Goal: Transaction & Acquisition: Purchase product/service

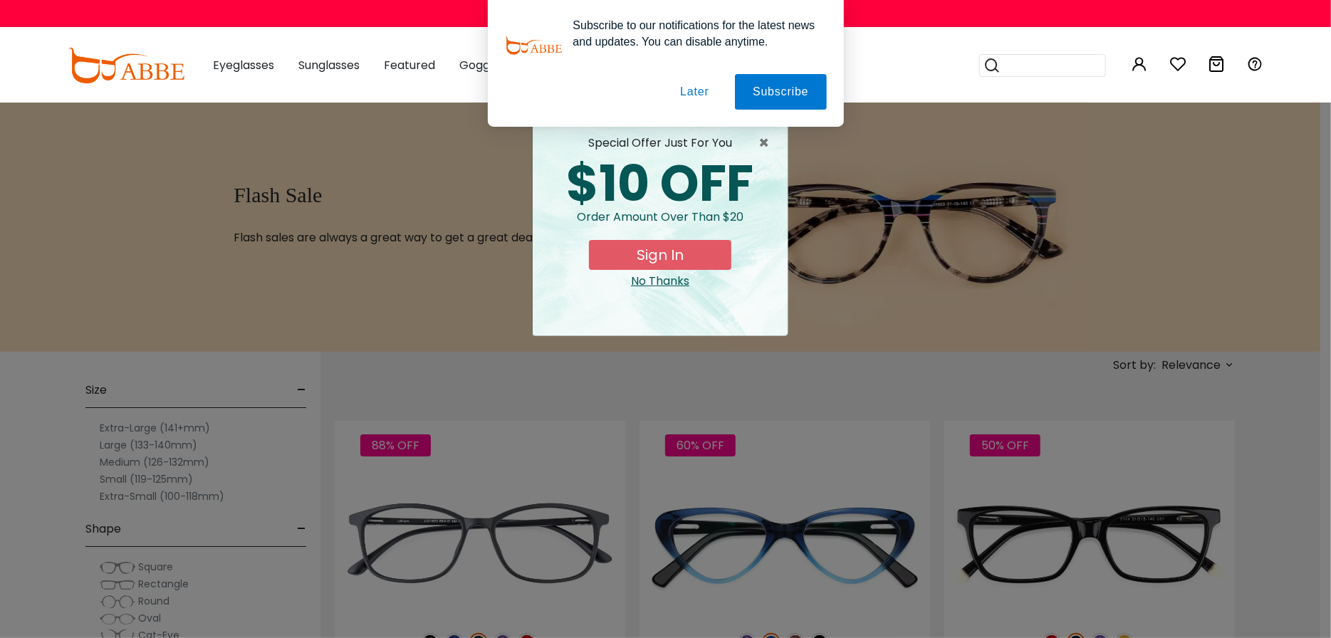
click at [705, 90] on button "Later" at bounding box center [694, 92] width 64 height 36
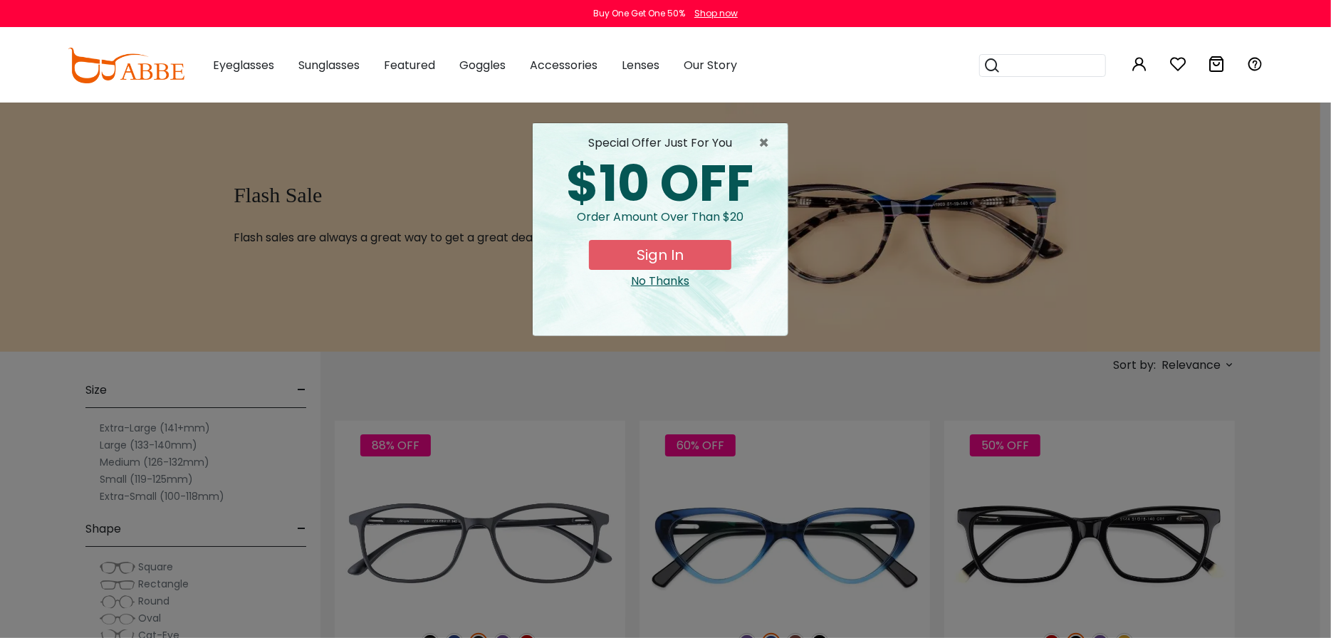
click at [667, 279] on div "No Thanks" at bounding box center [660, 281] width 232 height 17
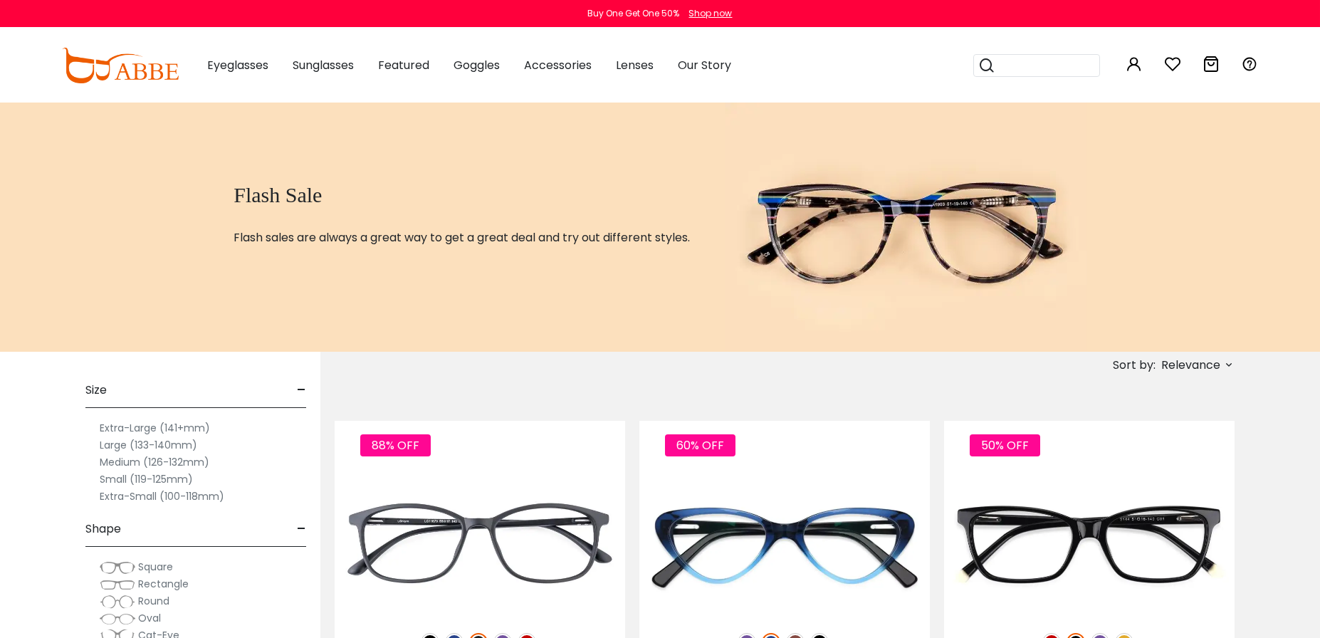
click at [1178, 366] on span "Relevance" at bounding box center [1190, 365] width 59 height 26
click at [1171, 455] on label "Prices Low To High" at bounding box center [1175, 457] width 103 height 17
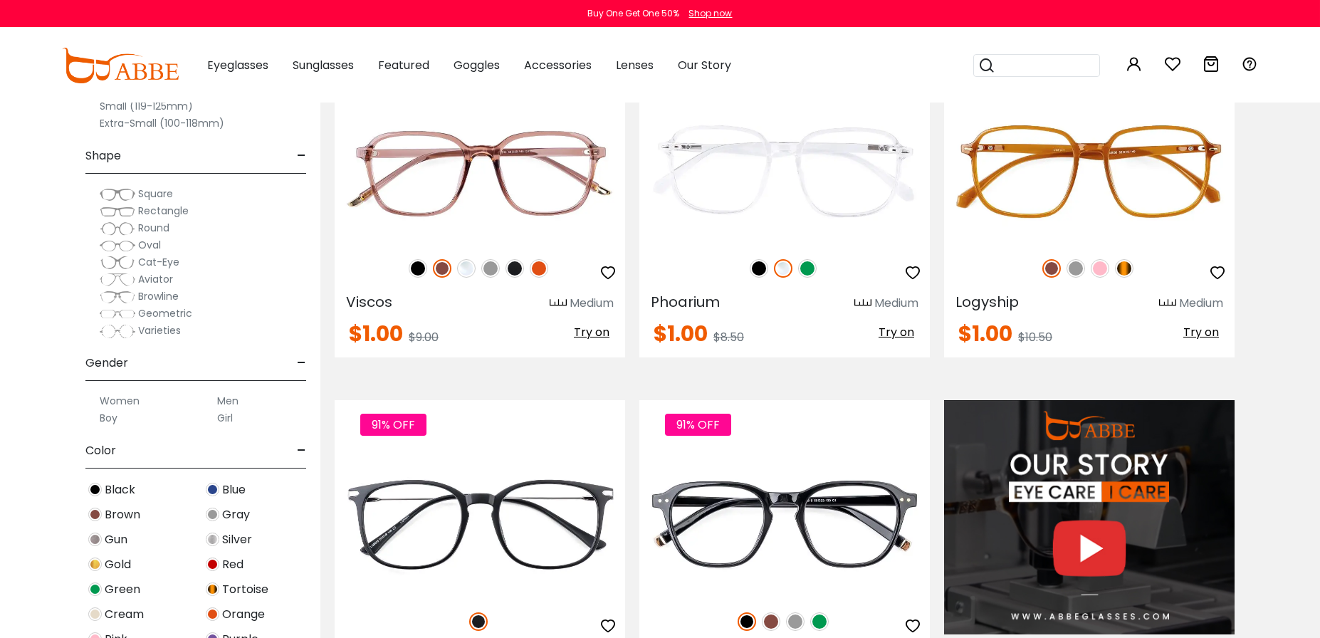
scroll to position [1674, 0]
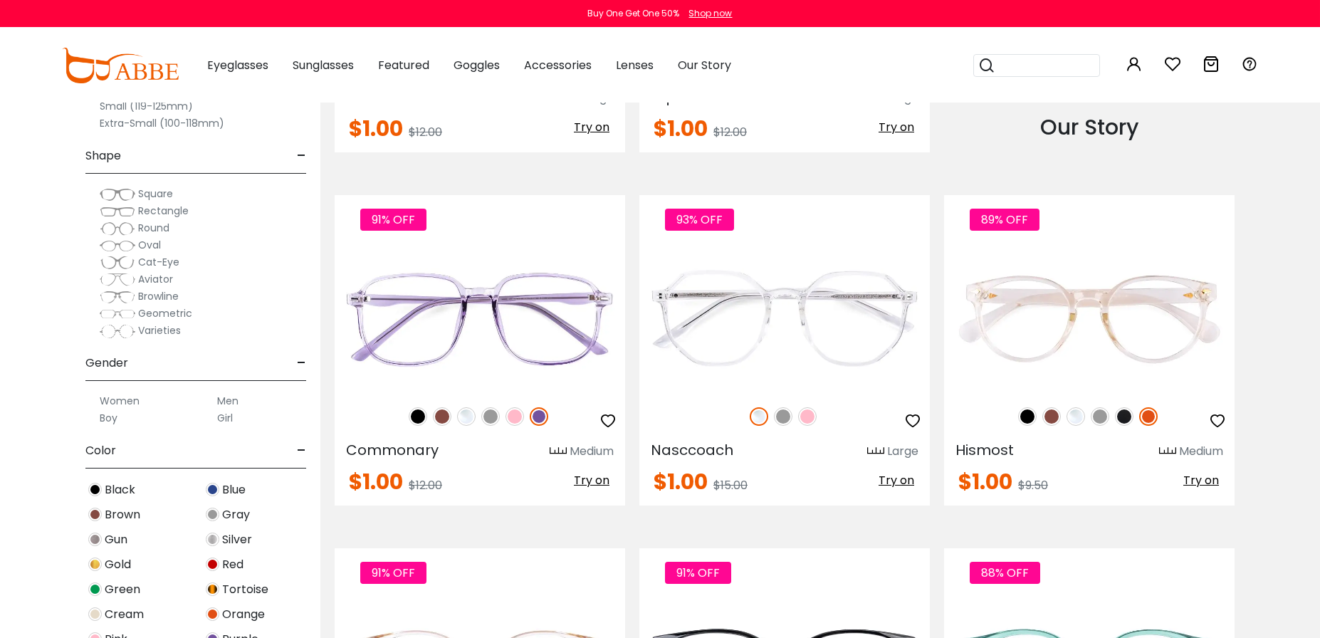
click at [230, 394] on label "Men" at bounding box center [227, 400] width 21 height 17
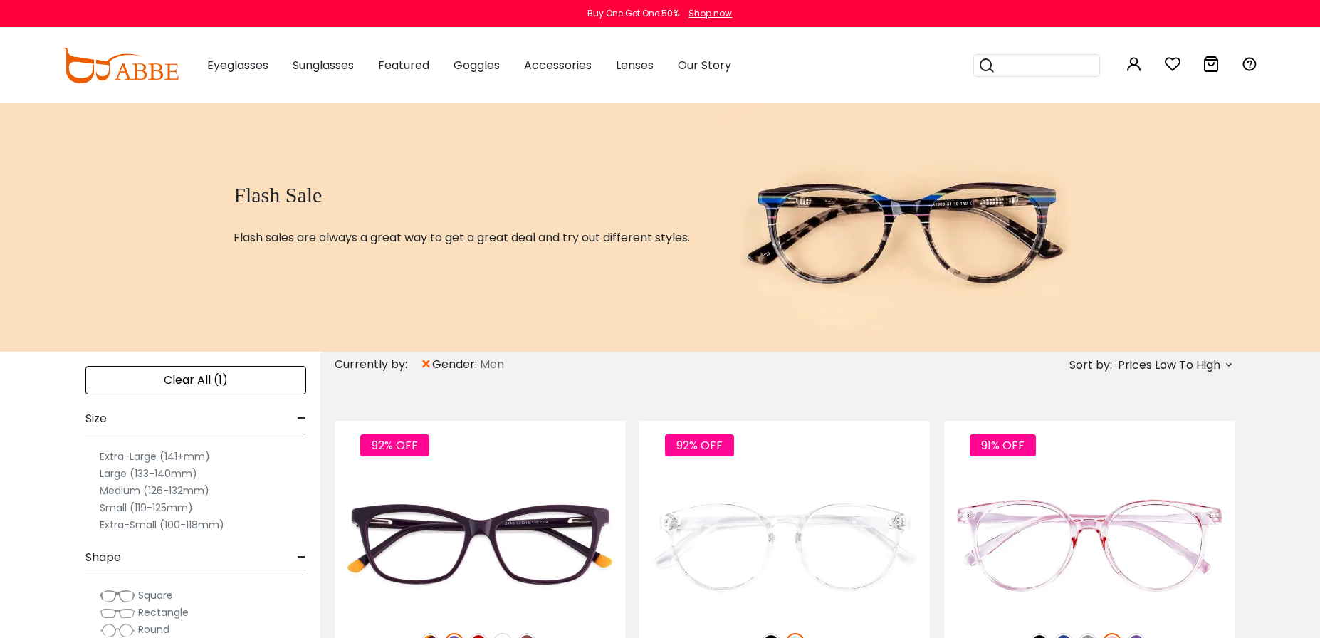
click at [191, 452] on label "Extra-Large (141+mm)" at bounding box center [155, 456] width 110 height 17
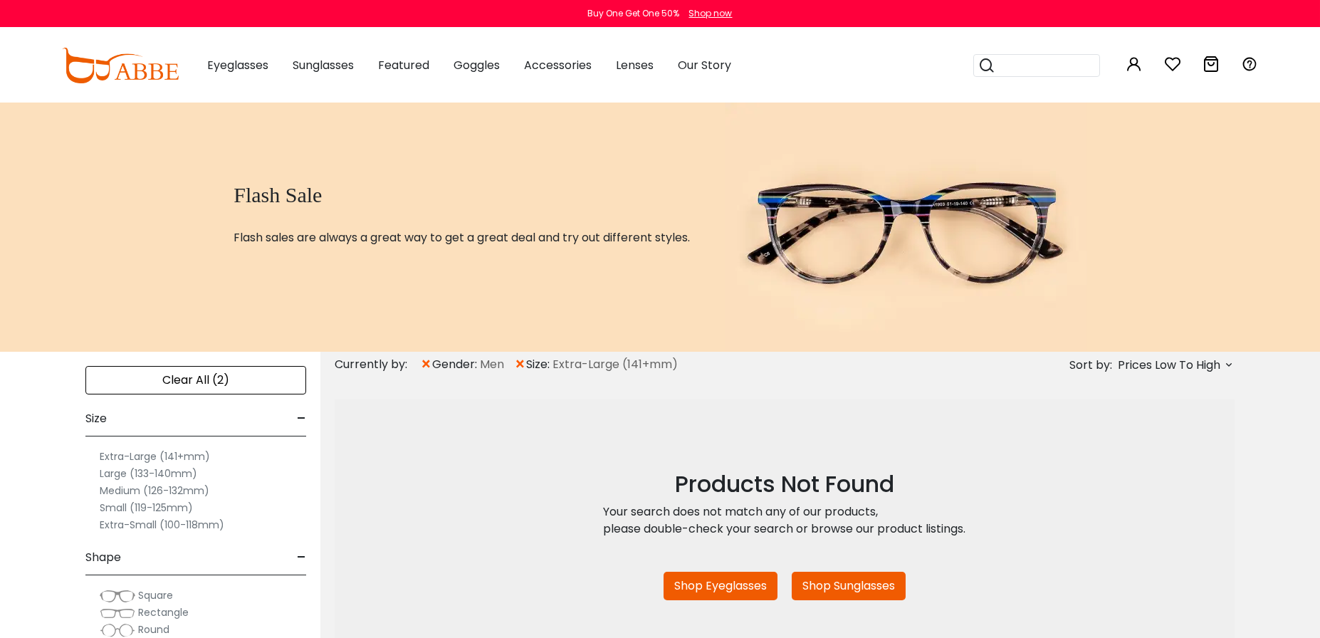
click at [137, 468] on label "Large (133-140mm)" at bounding box center [149, 473] width 98 height 17
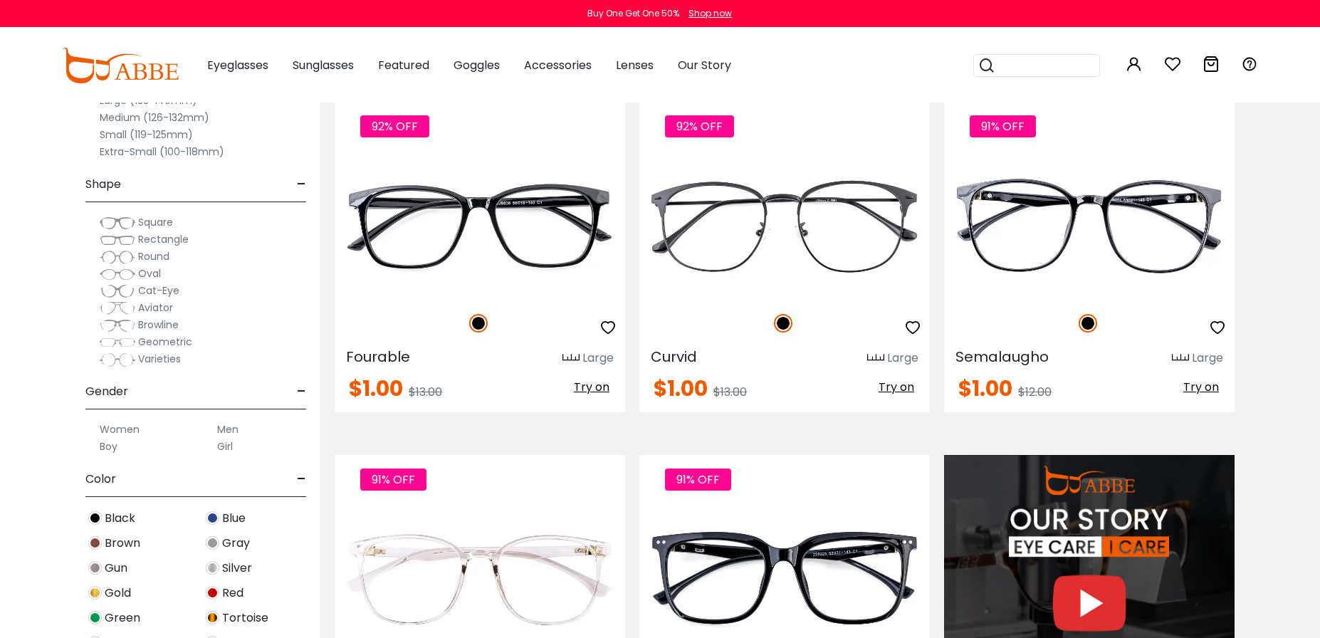
scroll to position [1017, 0]
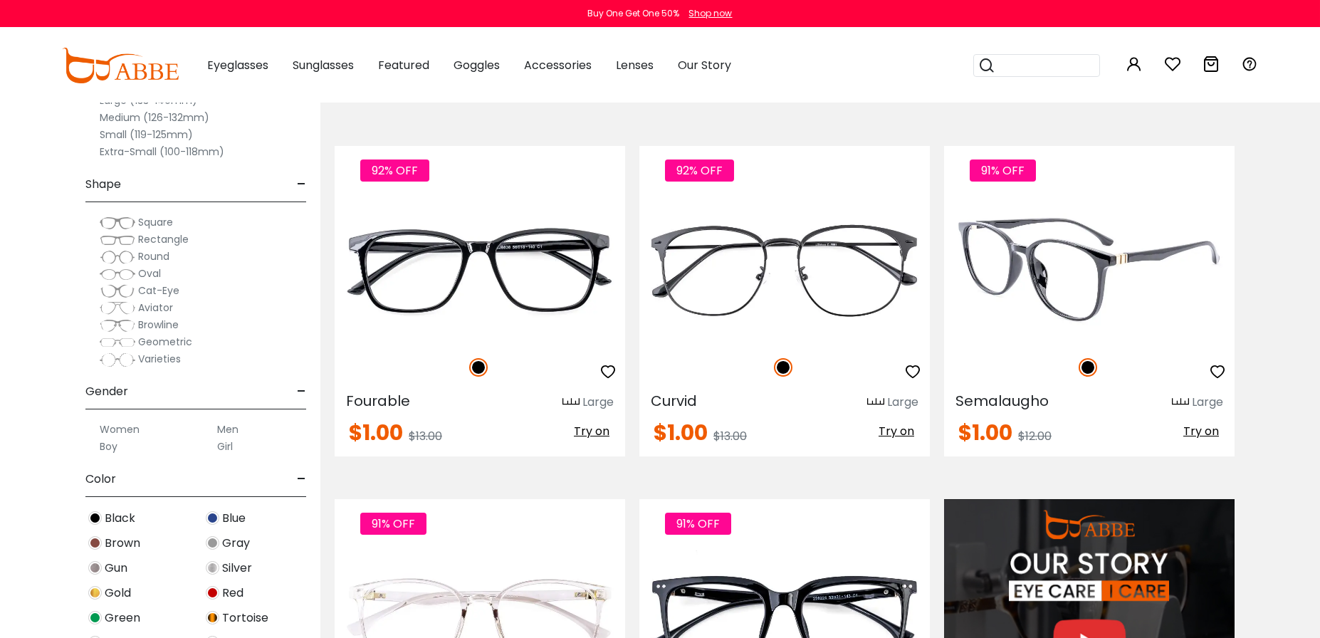
click at [1050, 291] on img at bounding box center [1089, 269] width 291 height 145
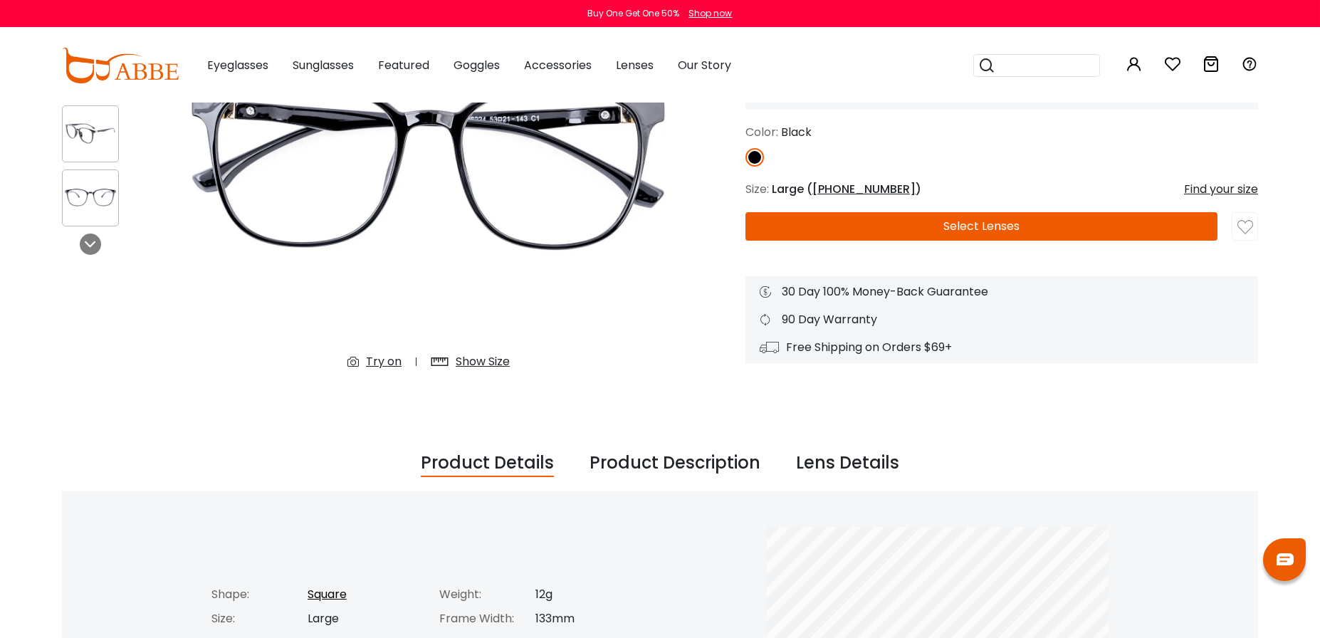
scroll to position [15, 0]
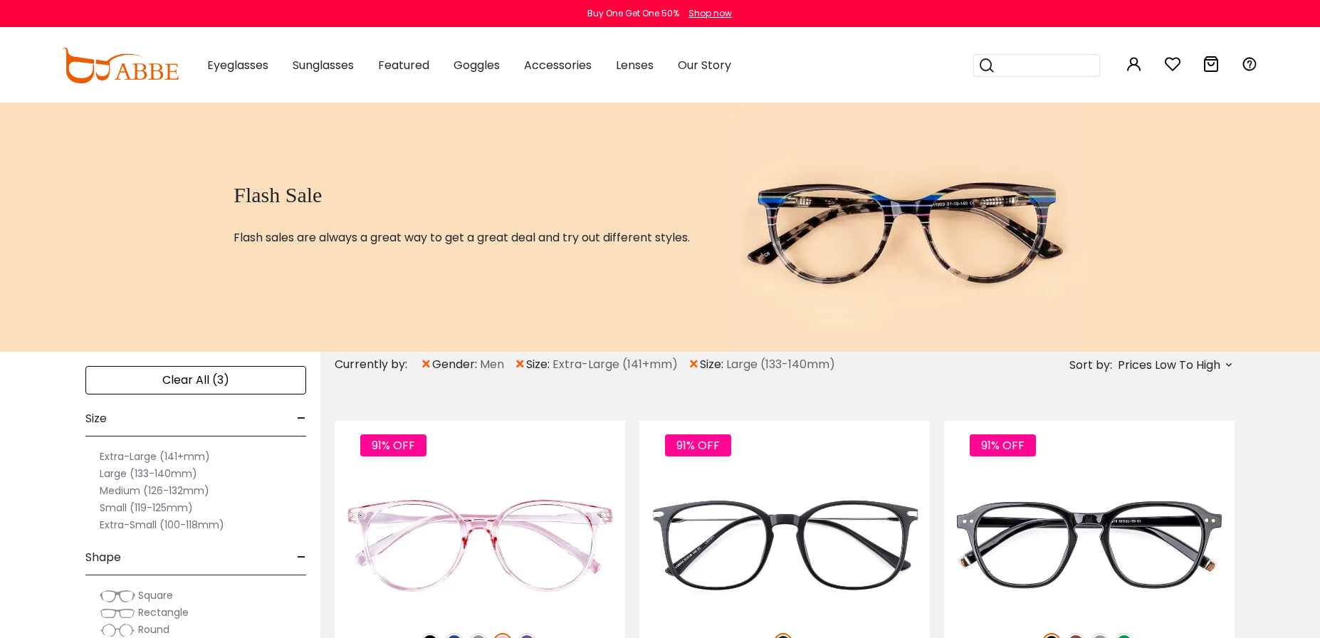
click at [150, 458] on label "Extra-Large (141+mm)" at bounding box center [155, 456] width 110 height 17
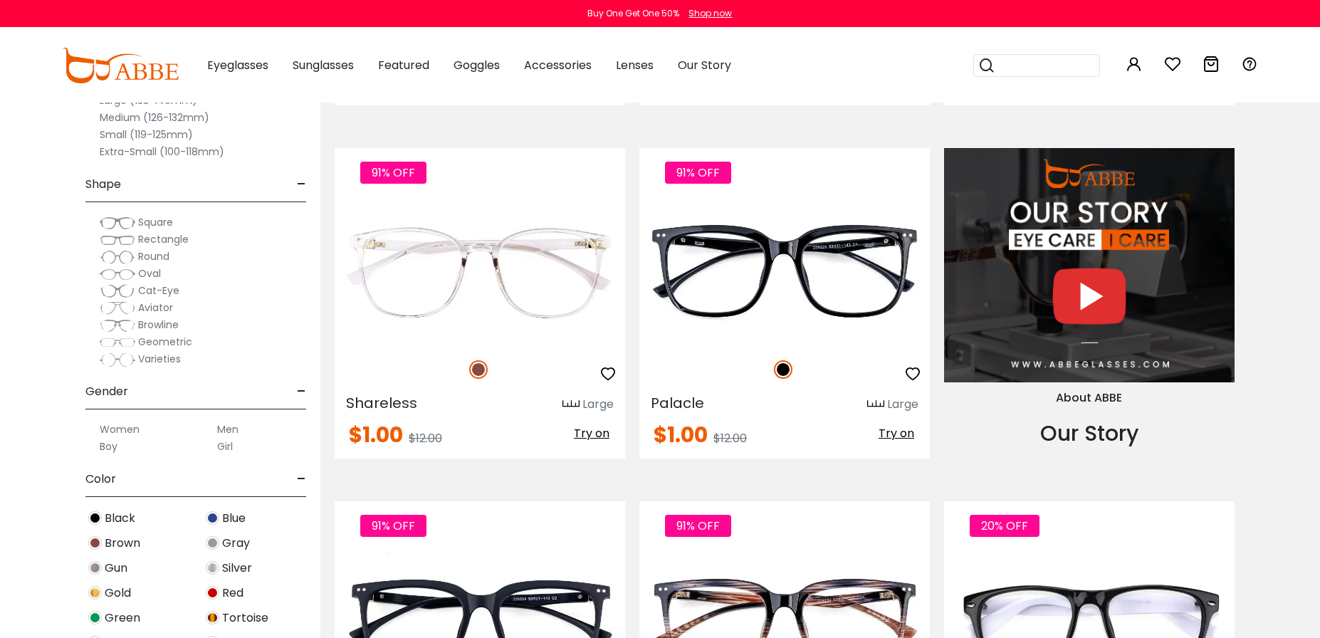
scroll to position [1264, 0]
